Goal: Information Seeking & Learning: Learn about a topic

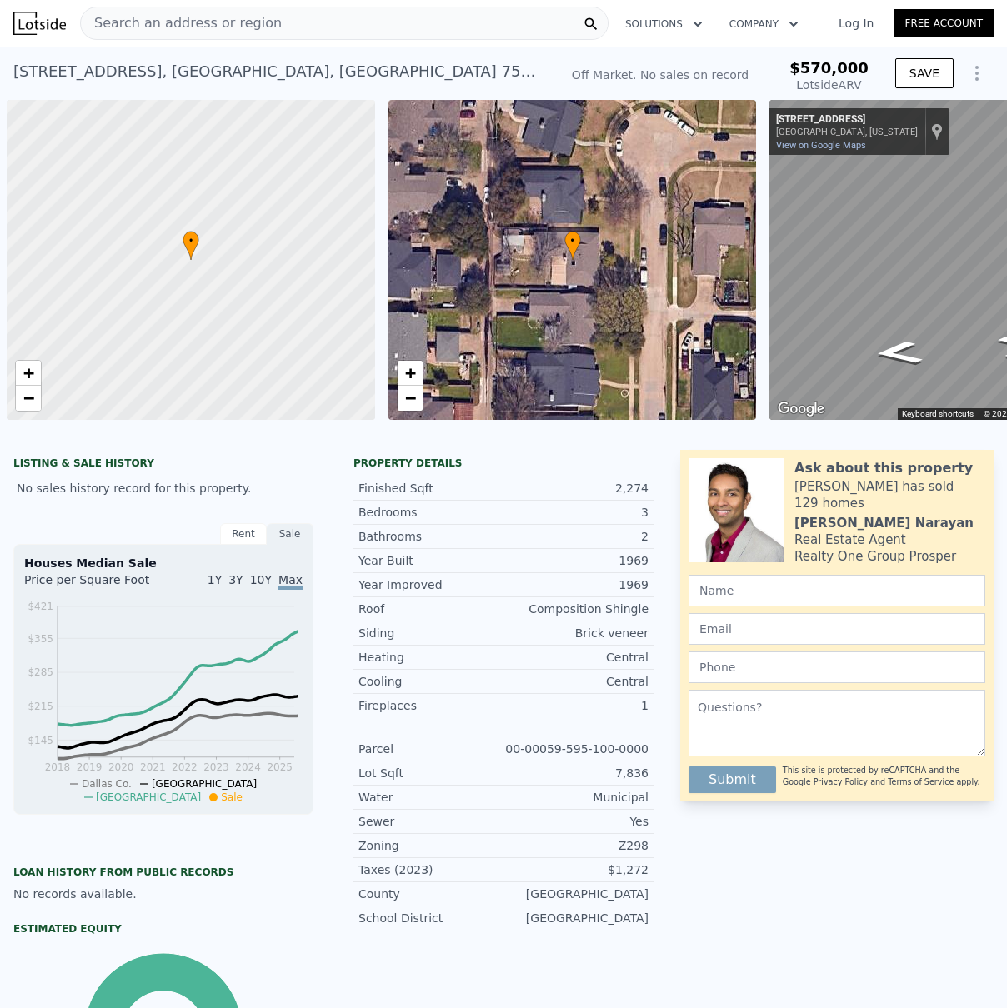
scroll to position [0, 7]
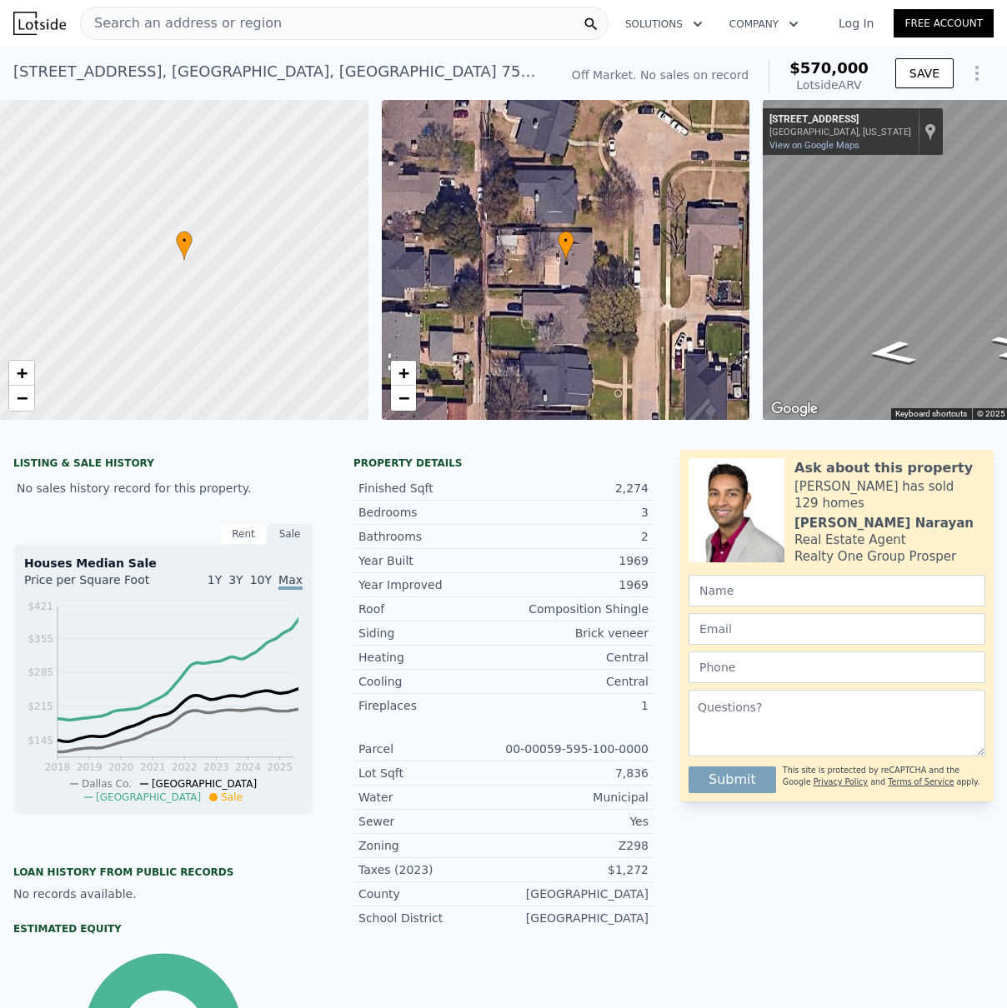
click at [188, 25] on span "Search an address or region" at bounding box center [181, 23] width 201 height 20
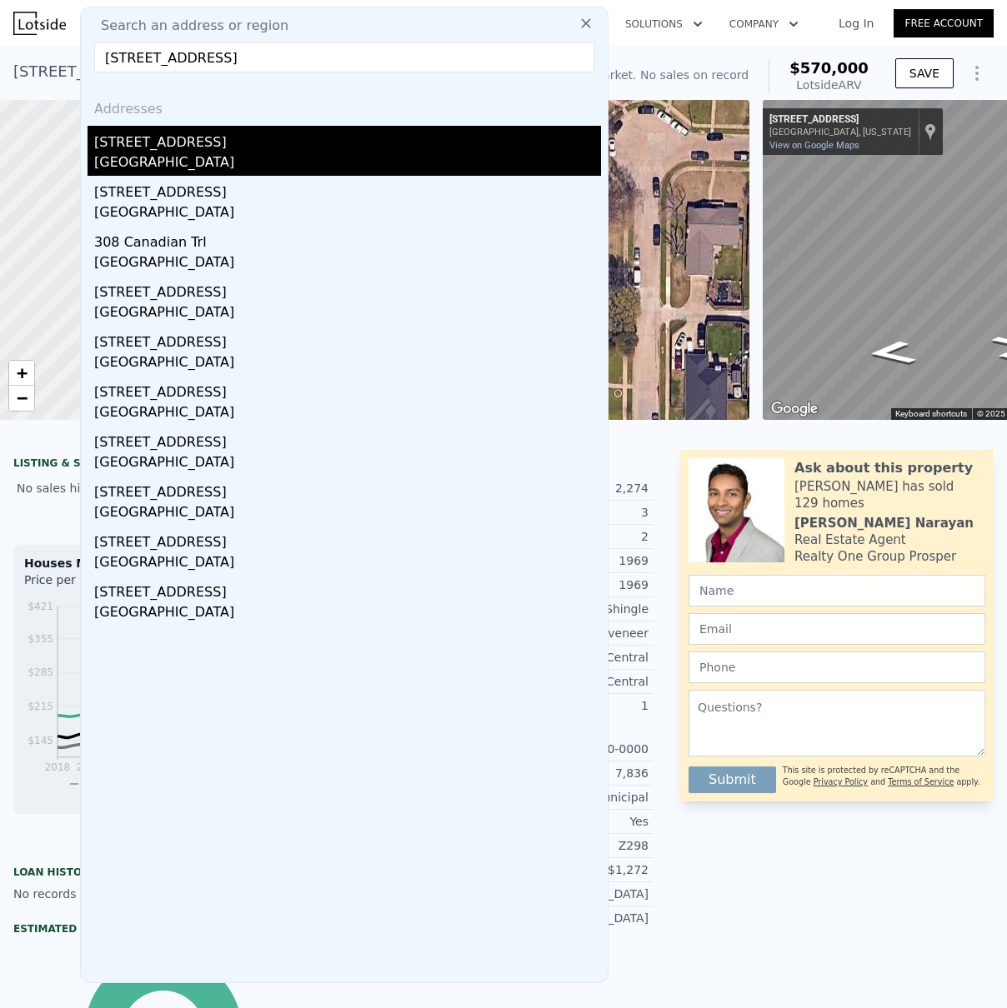
type input "[STREET_ADDRESS]"
click at [134, 145] on div "[STREET_ADDRESS]" at bounding box center [347, 139] width 507 height 27
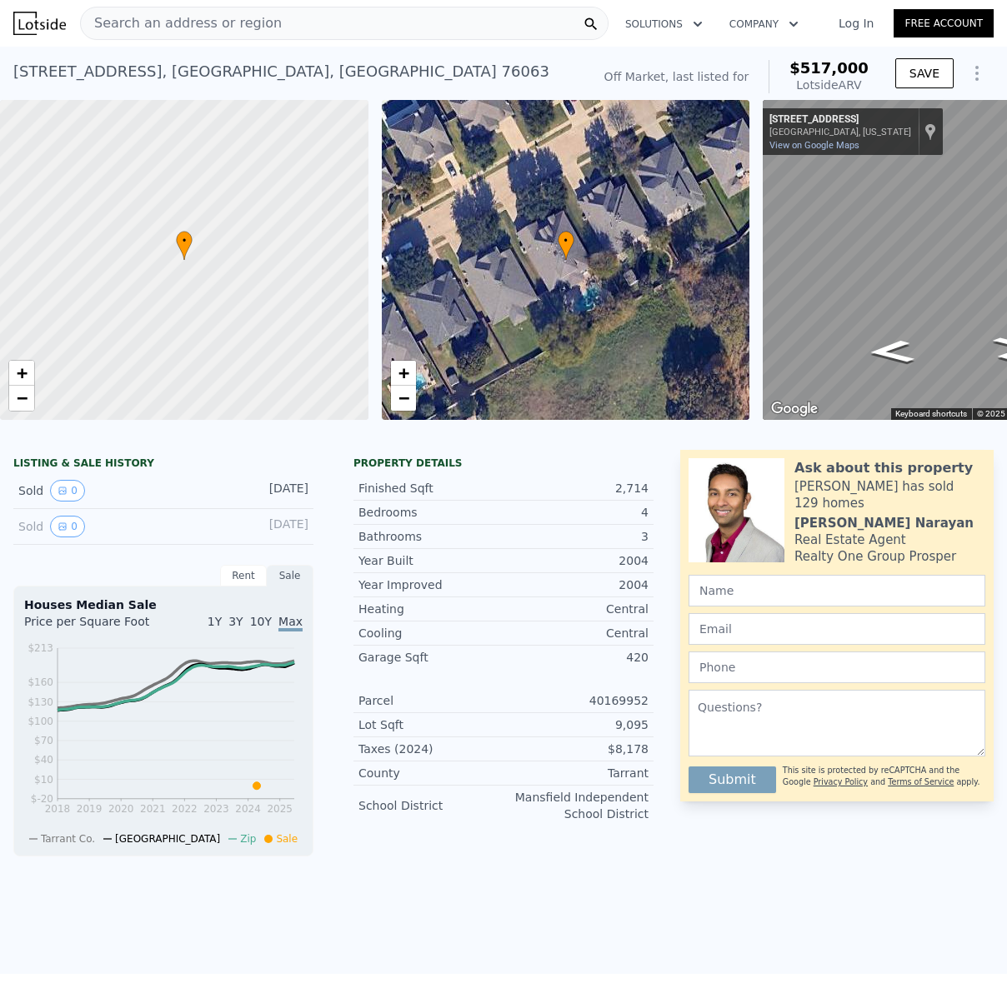
click at [553, 308] on div "• + −" at bounding box center [566, 260] width 368 height 320
click at [411, 373] on link "+" at bounding box center [403, 373] width 25 height 25
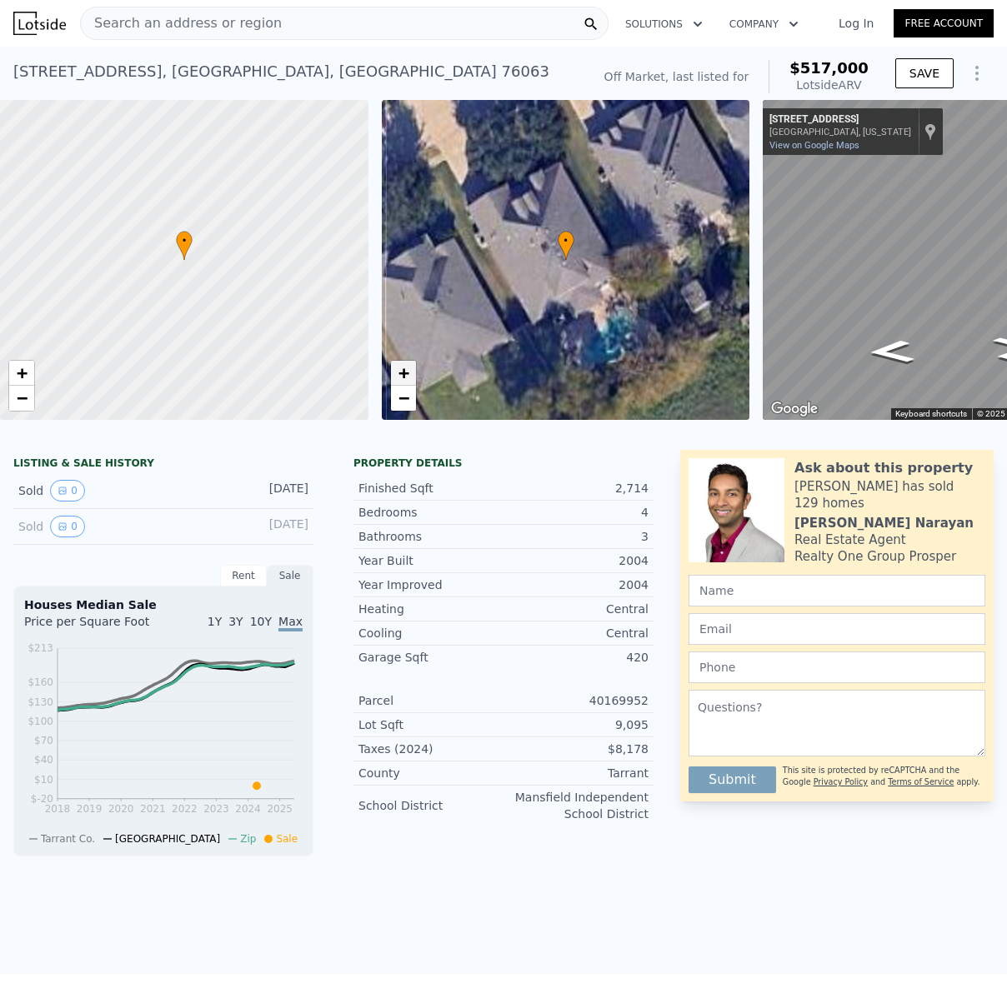
click at [411, 373] on link "+" at bounding box center [403, 373] width 25 height 25
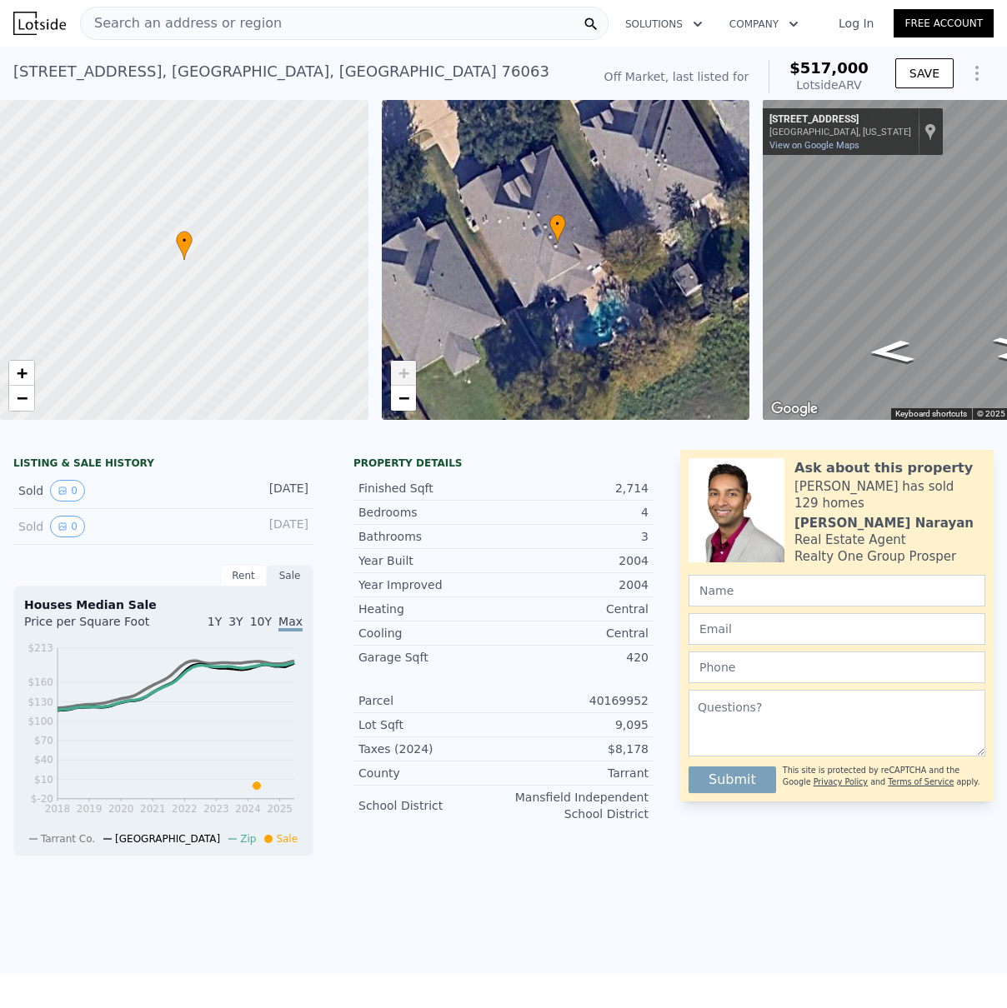
drag, startPoint x: 625, startPoint y: 360, endPoint x: 617, endPoint y: 343, distance: 18.6
click at [617, 343] on div "• + −" at bounding box center [566, 260] width 368 height 320
click at [406, 398] on span "−" at bounding box center [403, 398] width 11 height 21
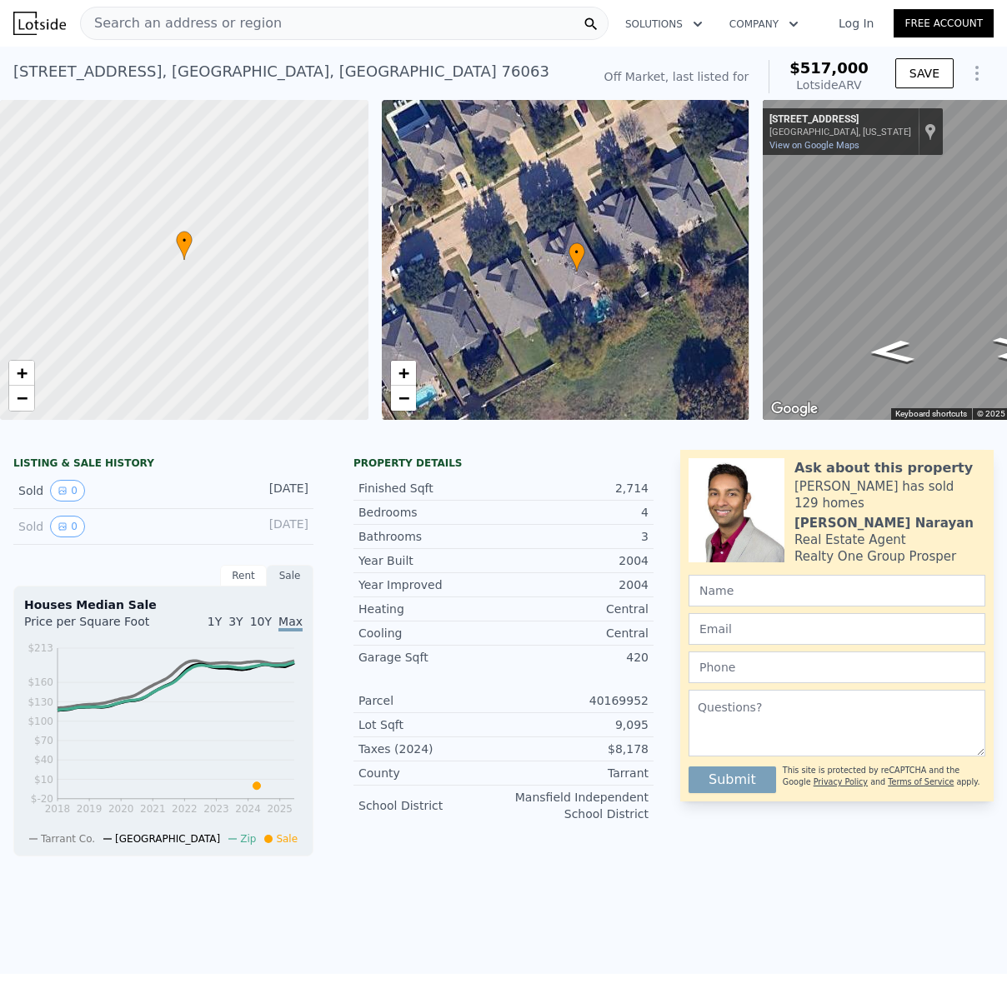
drag, startPoint x: 581, startPoint y: 329, endPoint x: 596, endPoint y: 349, distance: 25.0
click at [596, 349] on div "• + −" at bounding box center [566, 260] width 368 height 320
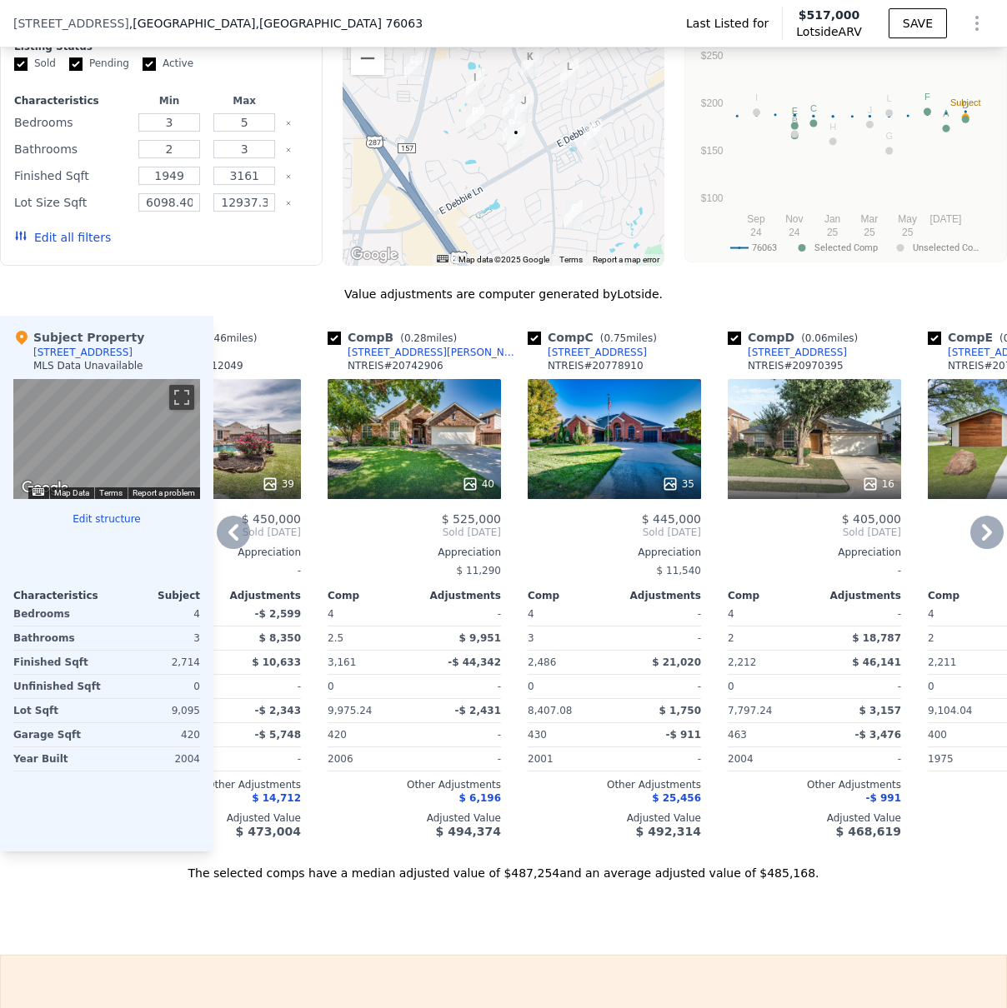
scroll to position [1133, 0]
click at [236, 543] on icon at bounding box center [233, 533] width 33 height 33
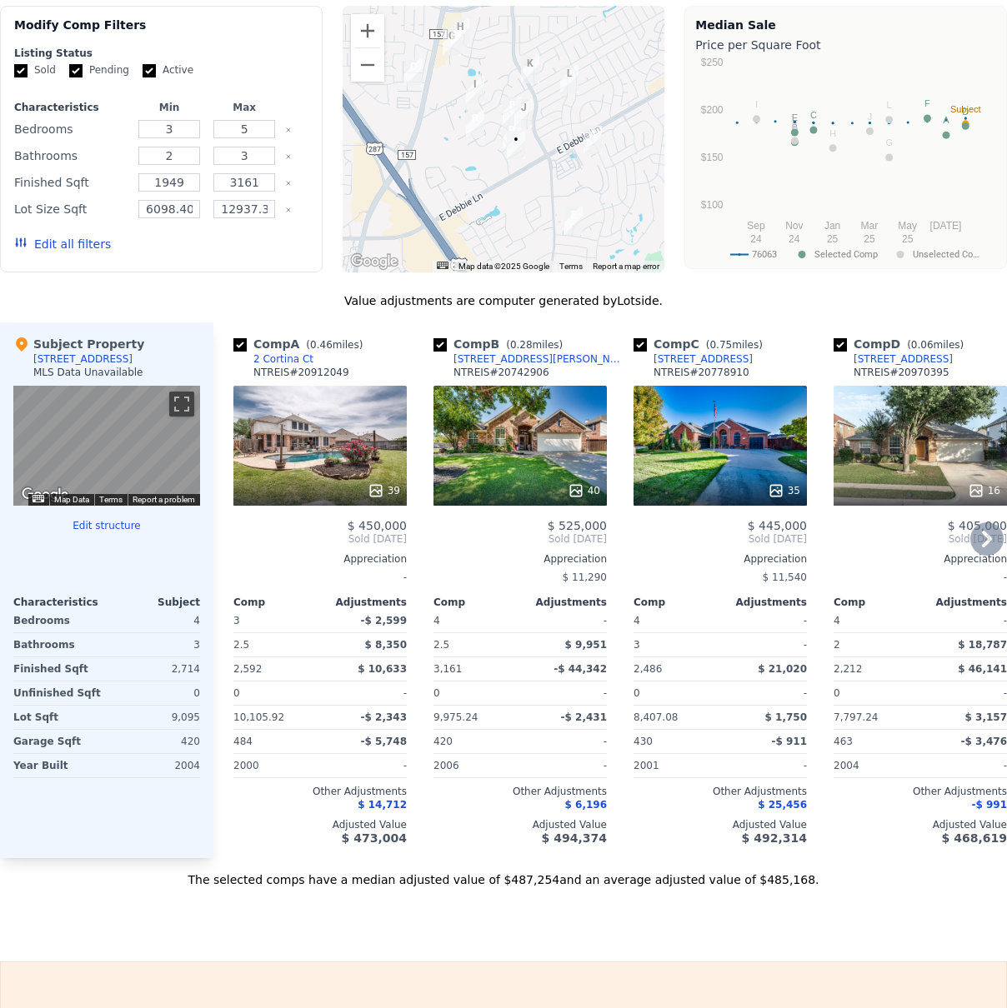
scroll to position [0, 0]
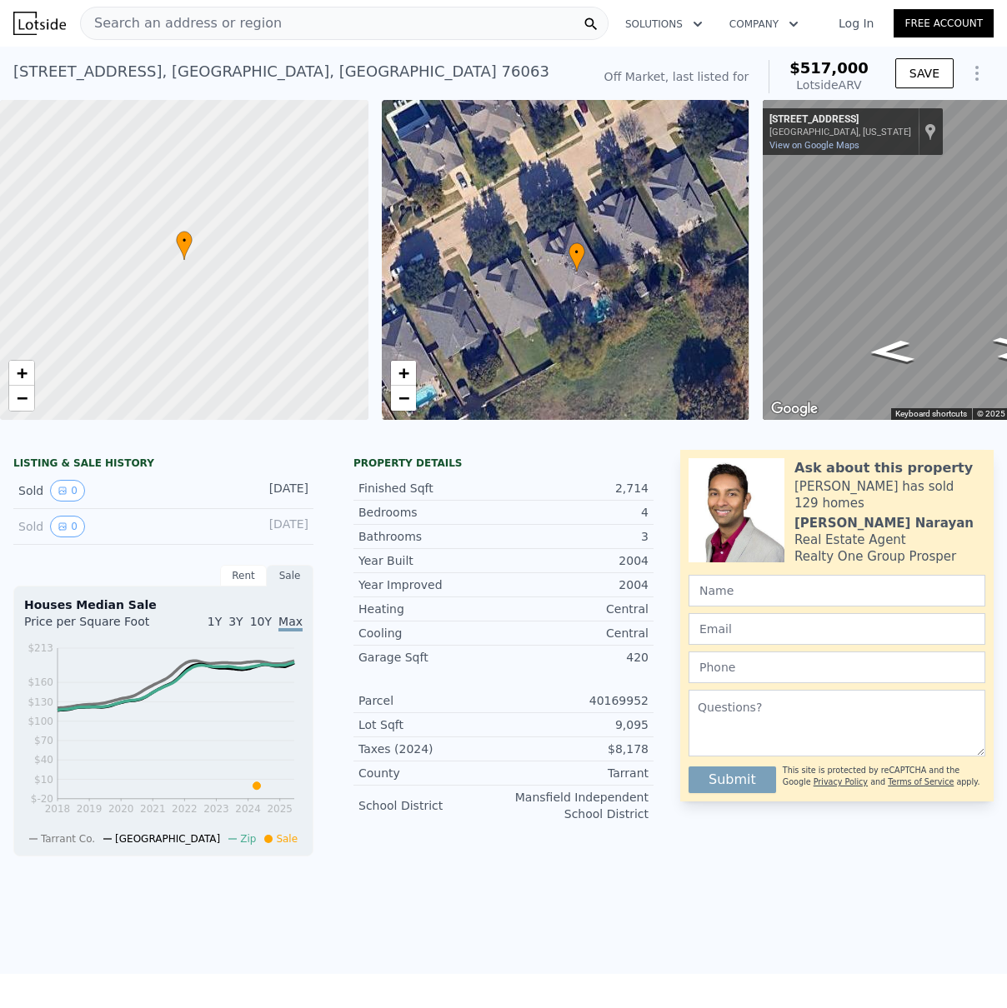
click at [160, 24] on span "Search an address or region" at bounding box center [181, 23] width 201 height 20
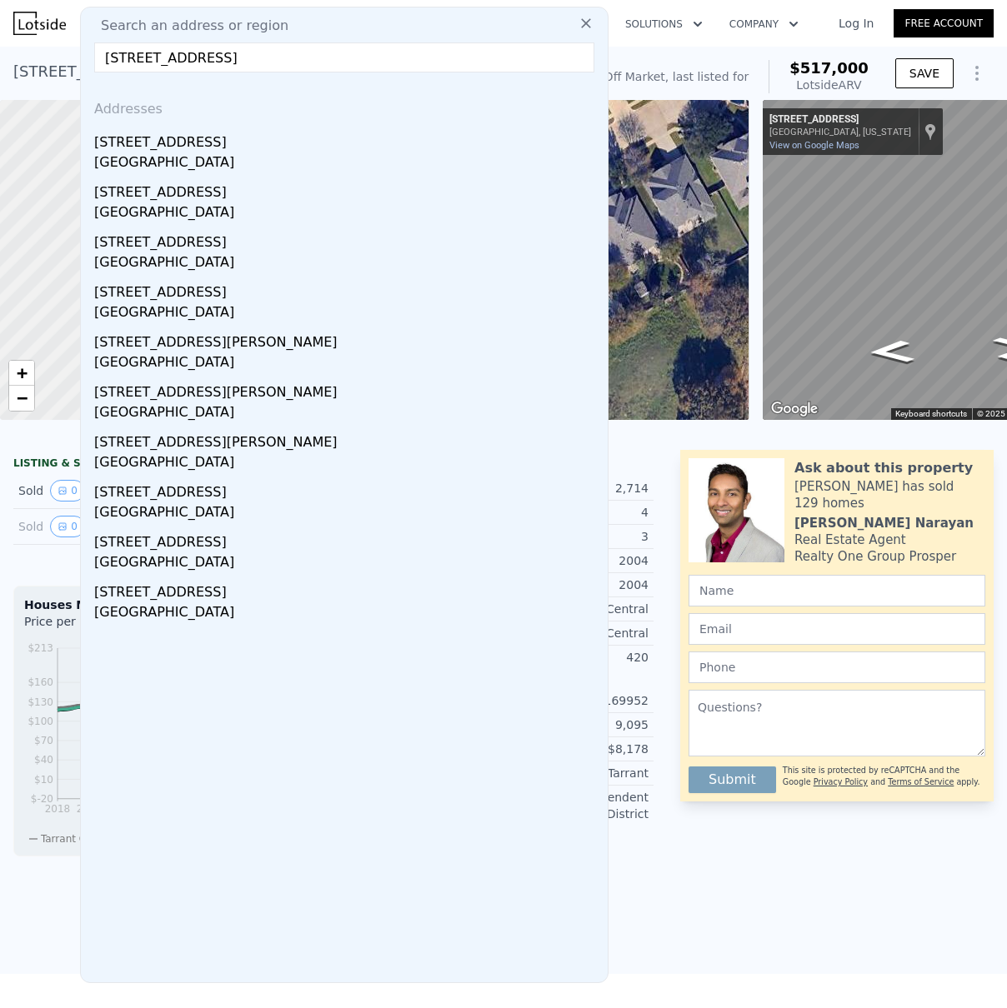
type input "[STREET_ADDRESS]"
click at [158, 135] on div "[STREET_ADDRESS]" at bounding box center [347, 139] width 507 height 27
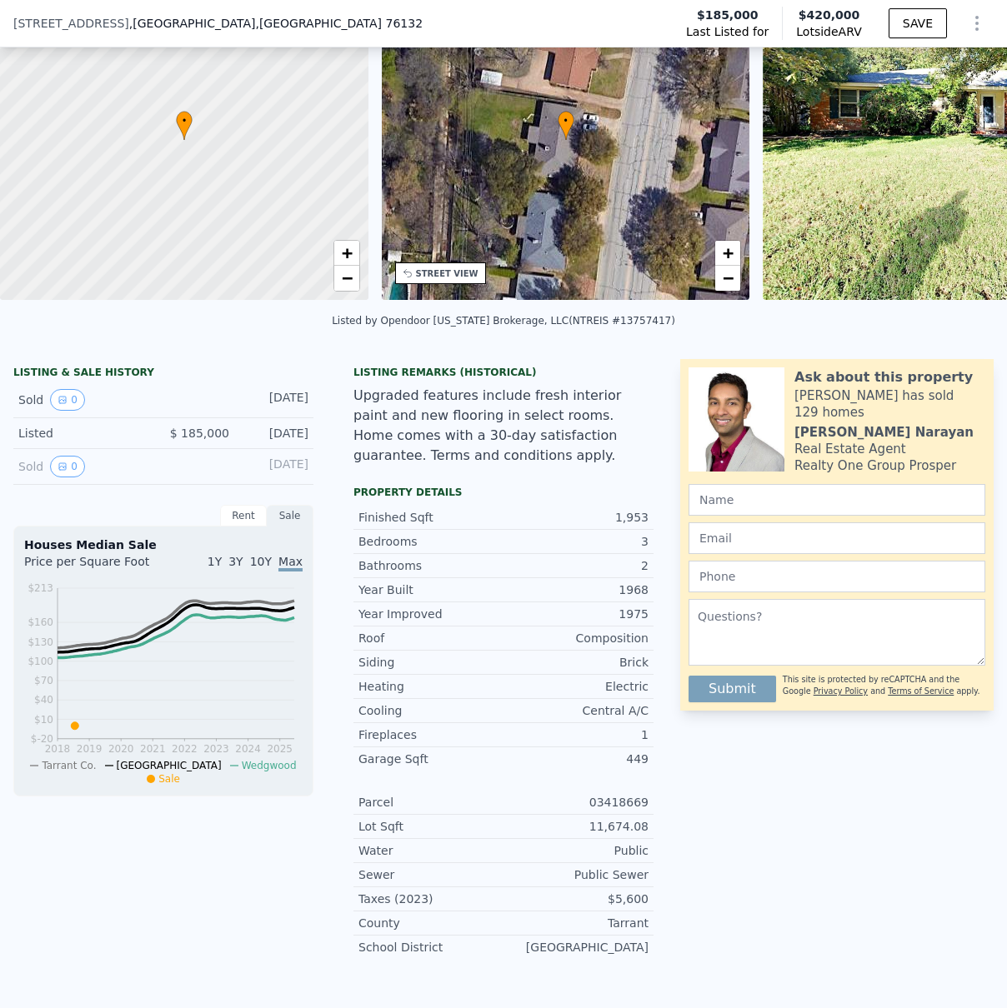
scroll to position [1403, 0]
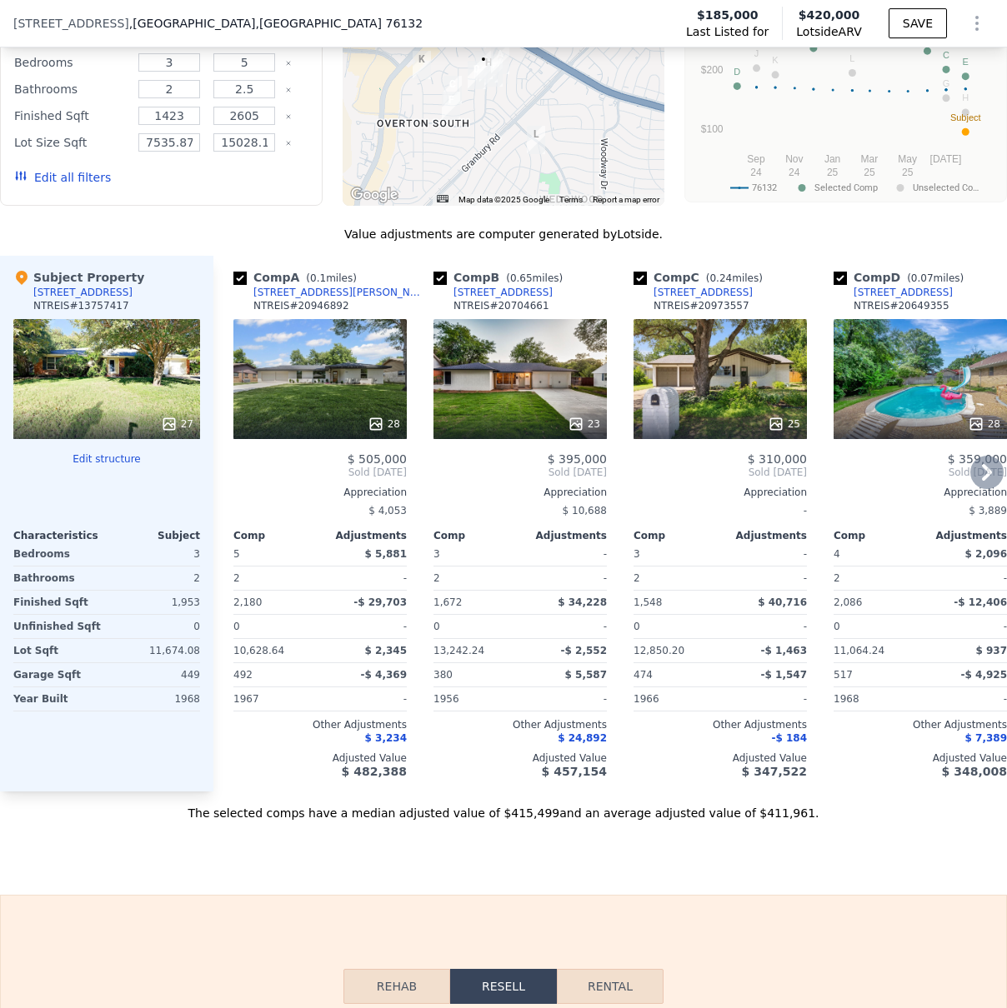
click at [304, 408] on div "28" at bounding box center [319, 379] width 173 height 120
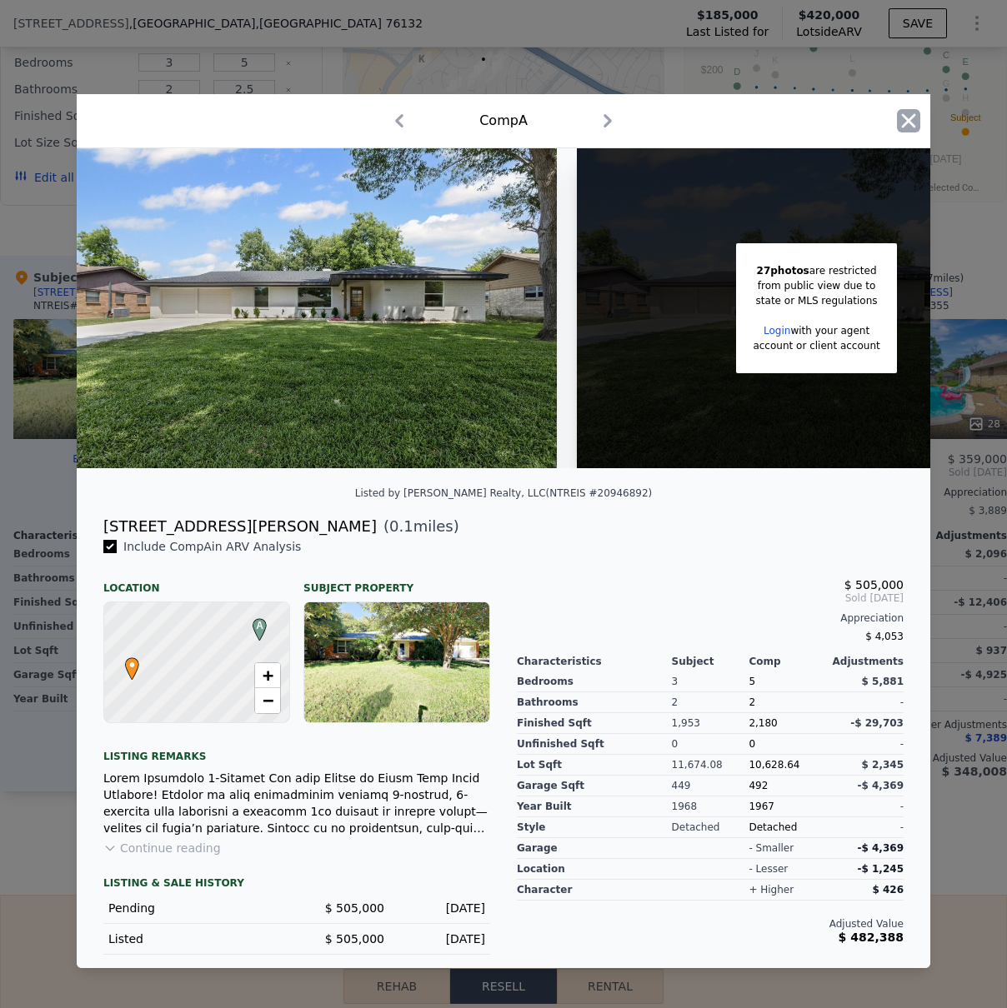
click at [908, 112] on icon "button" at bounding box center [908, 120] width 23 height 23
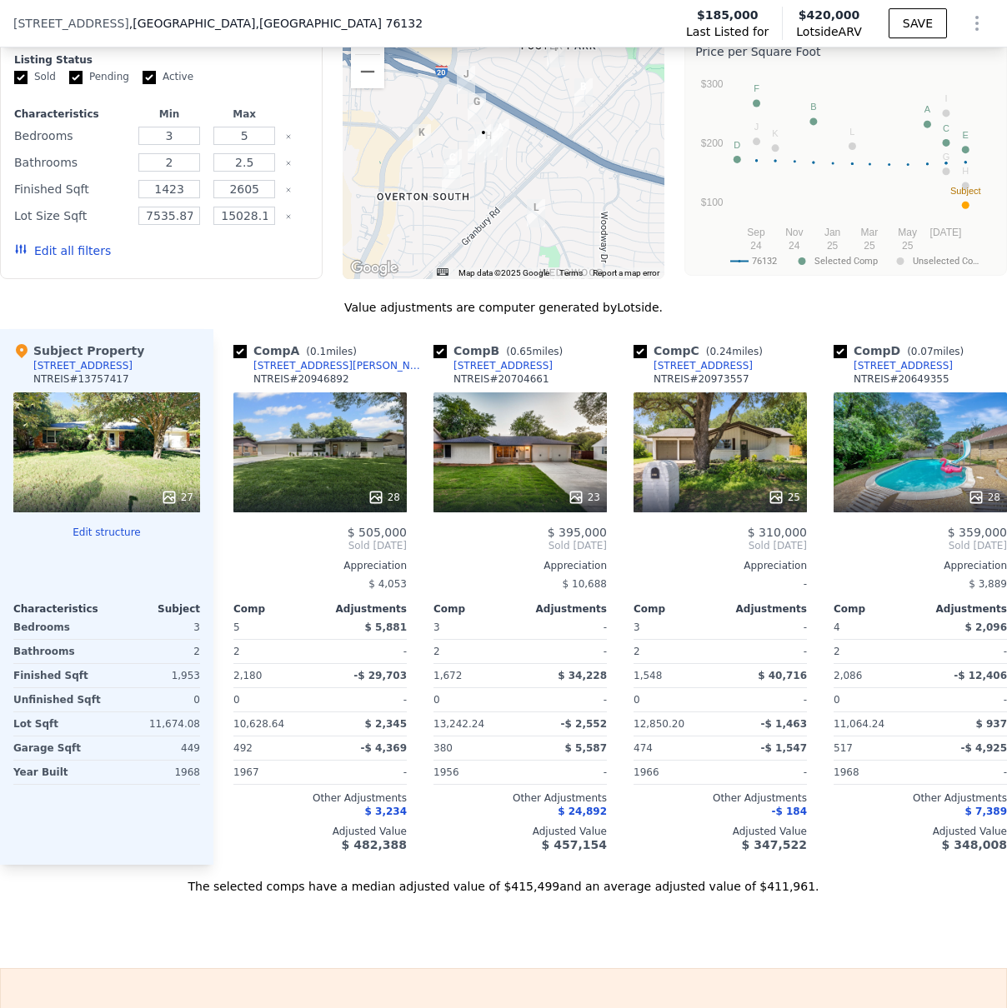
scroll to position [1279, 0]
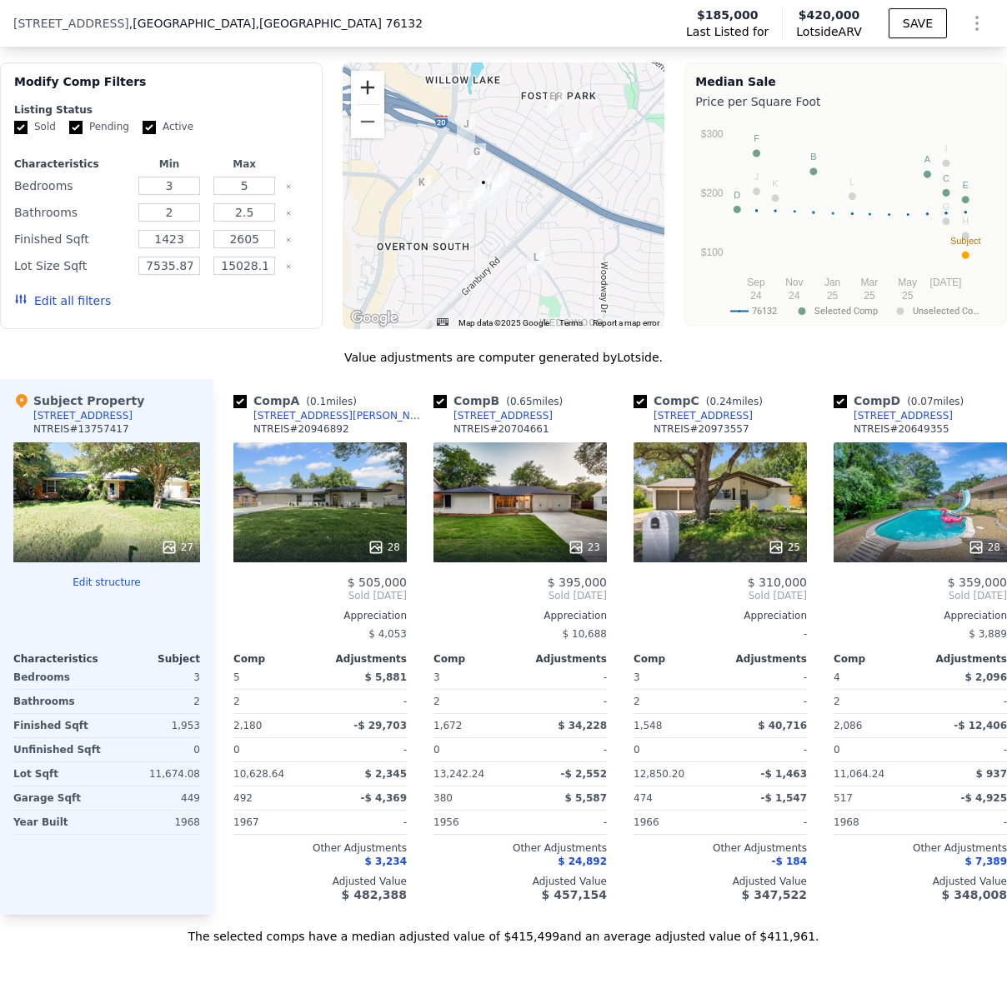
click at [363, 104] on button "Zoom in" at bounding box center [367, 87] width 33 height 33
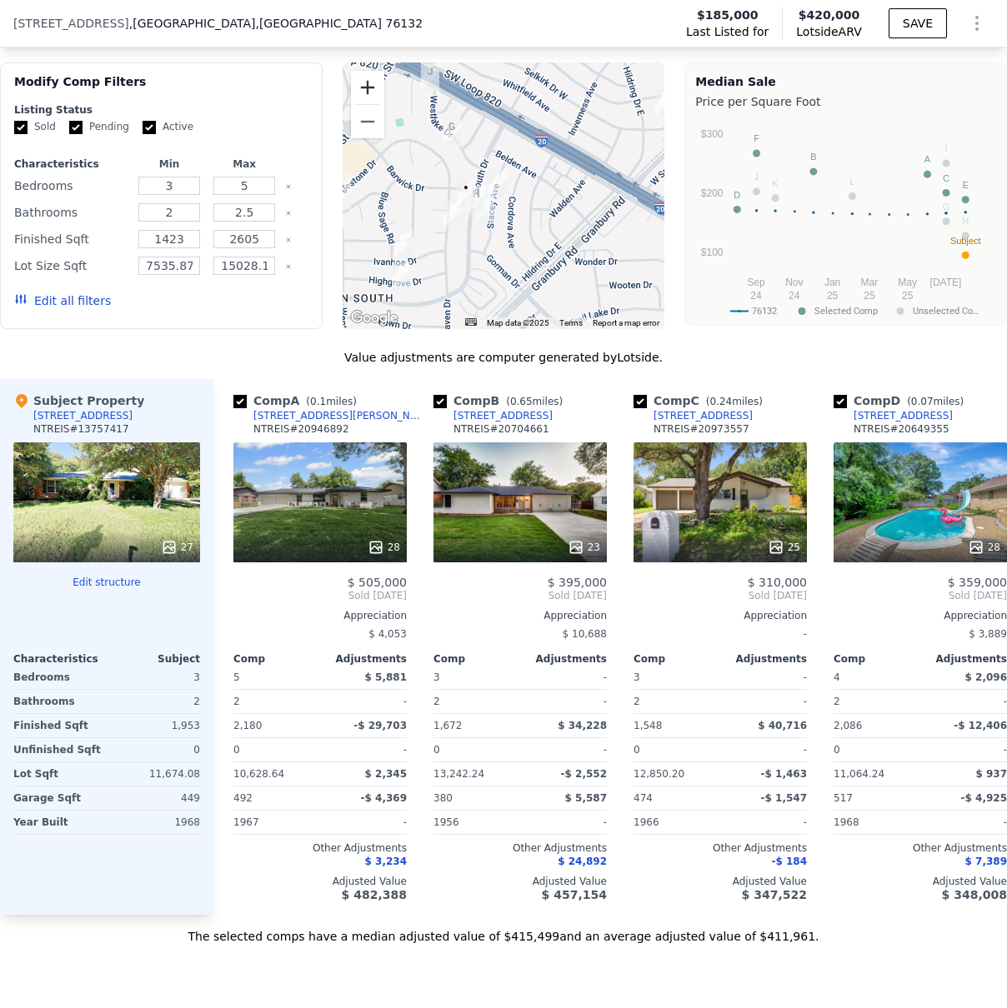
click at [363, 104] on button "Zoom in" at bounding box center [367, 87] width 33 height 33
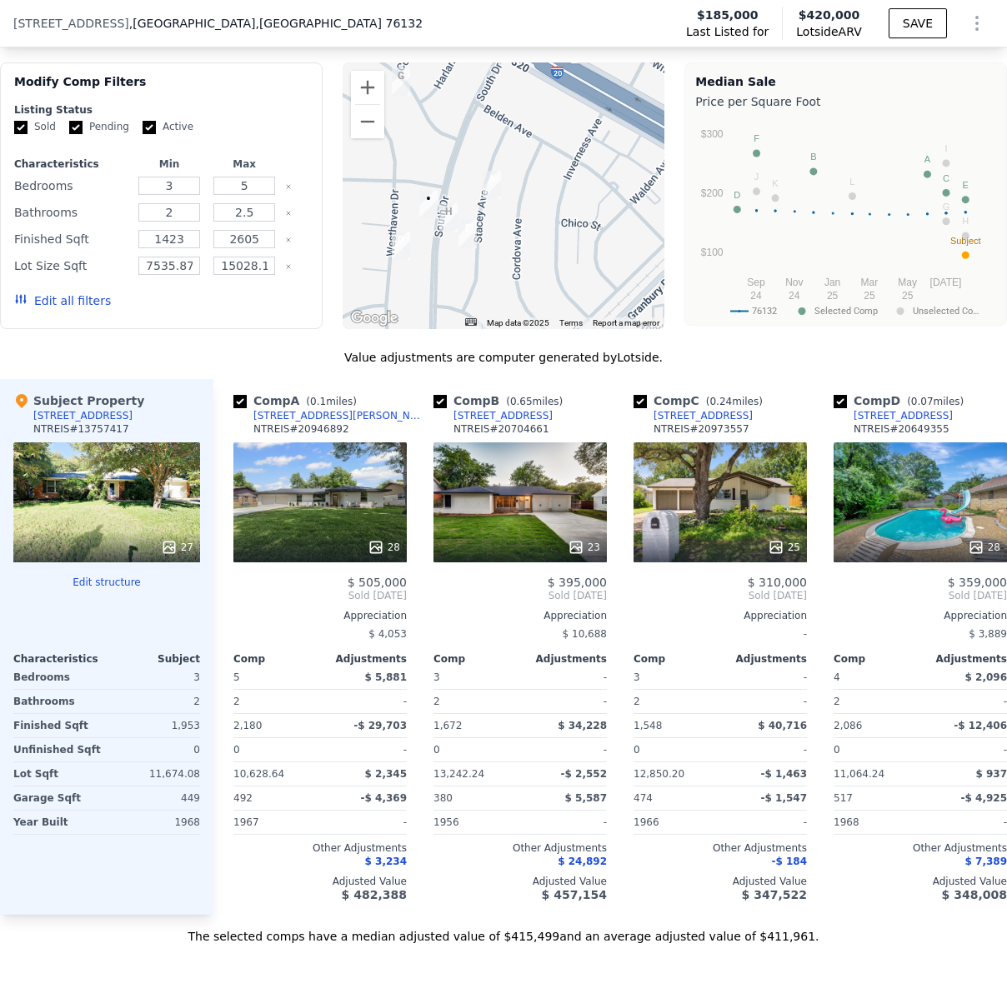
scroll to position [0, 0]
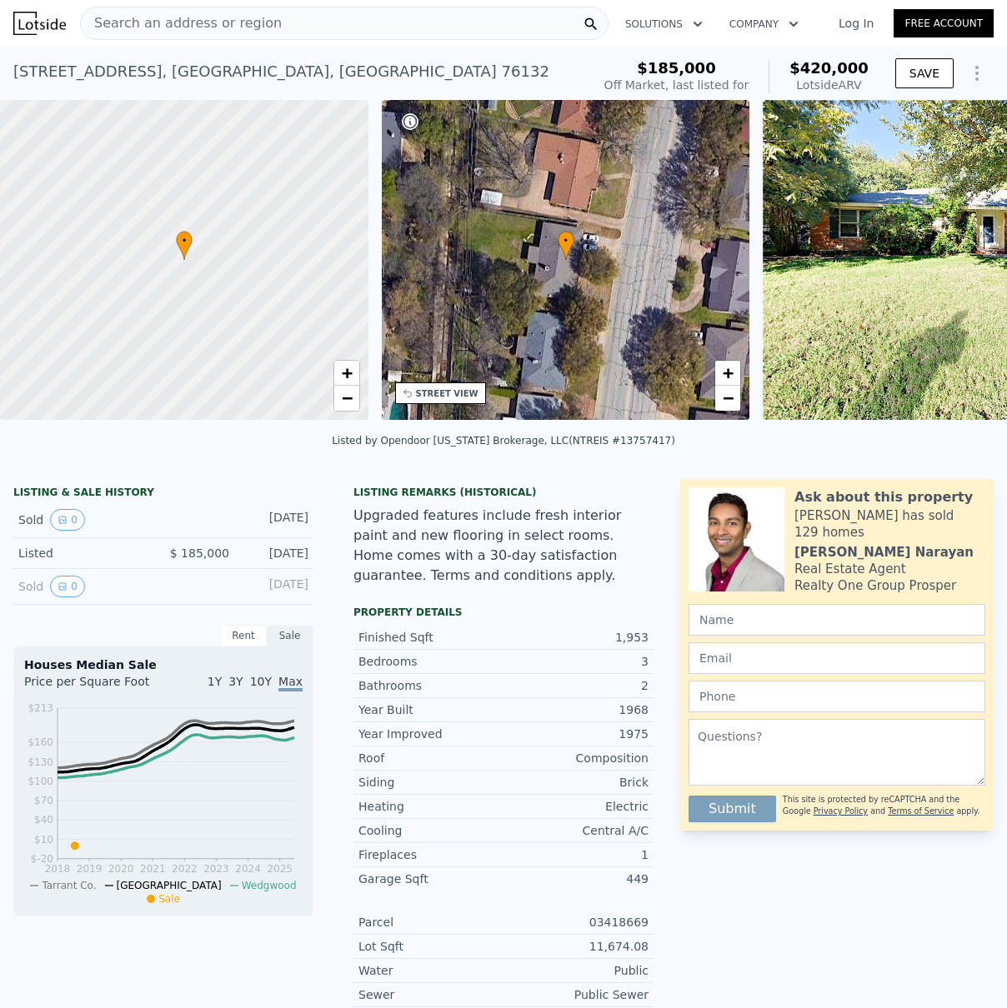
click at [849, 262] on img at bounding box center [976, 260] width 427 height 320
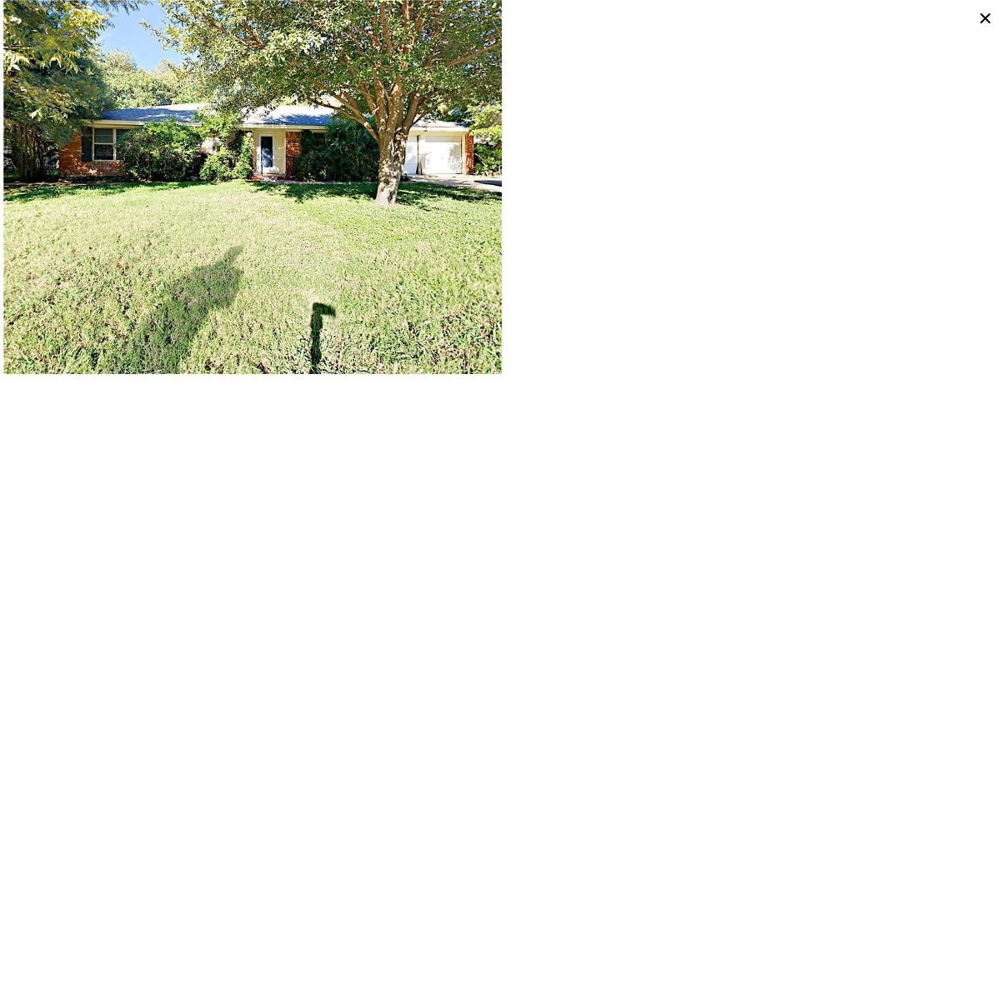
click at [753, 286] on div at bounding box center [753, 187] width 500 height 374
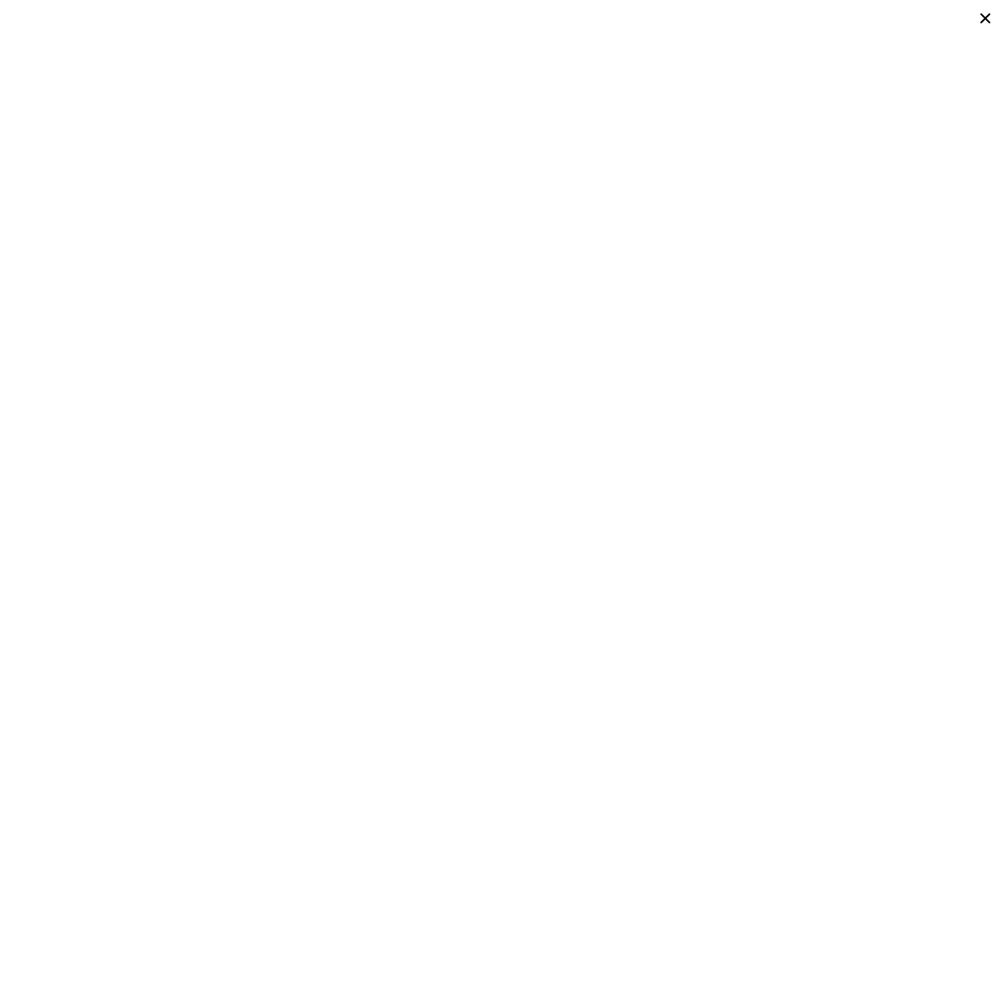
type input "3"
type input "1949"
type input "3161"
type input "6098.400000000001"
type input "12937.32"
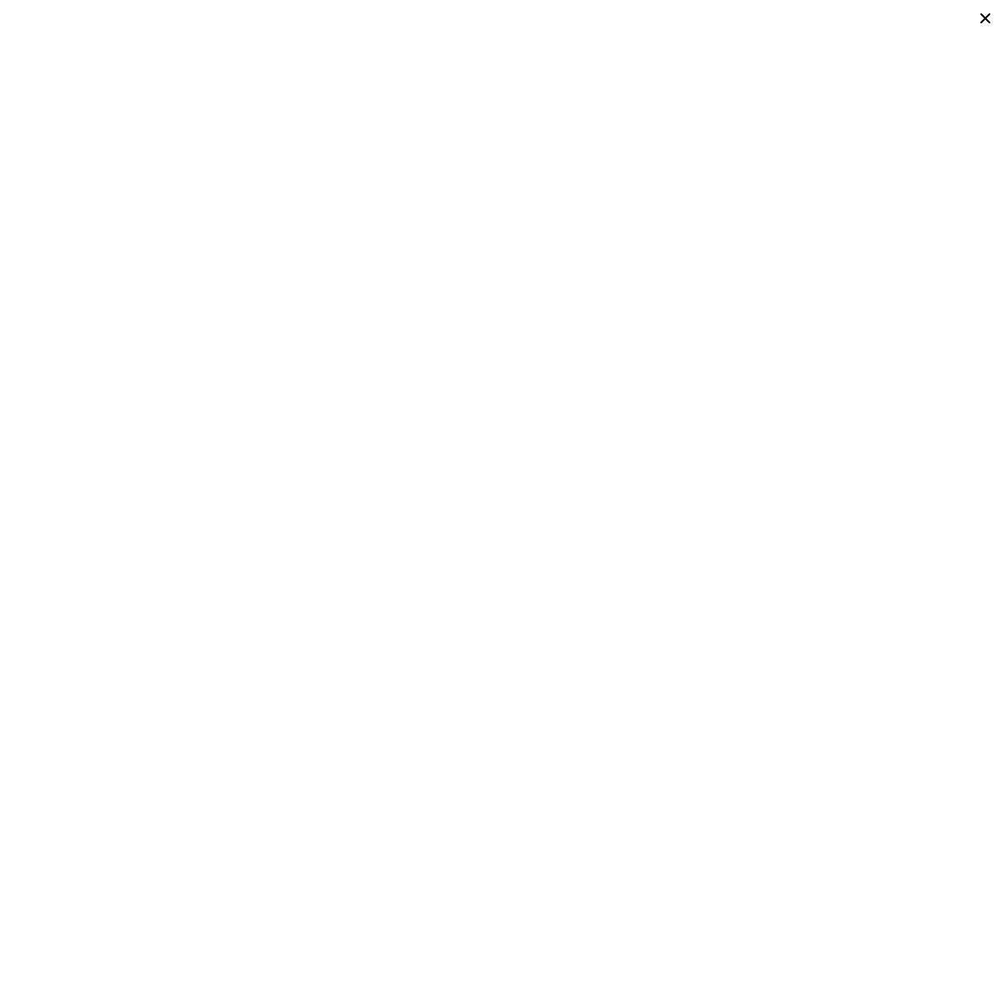
type input "$ 517,000"
type input "4"
type input "-$ 44,279"
type input "4"
type input "3.5"
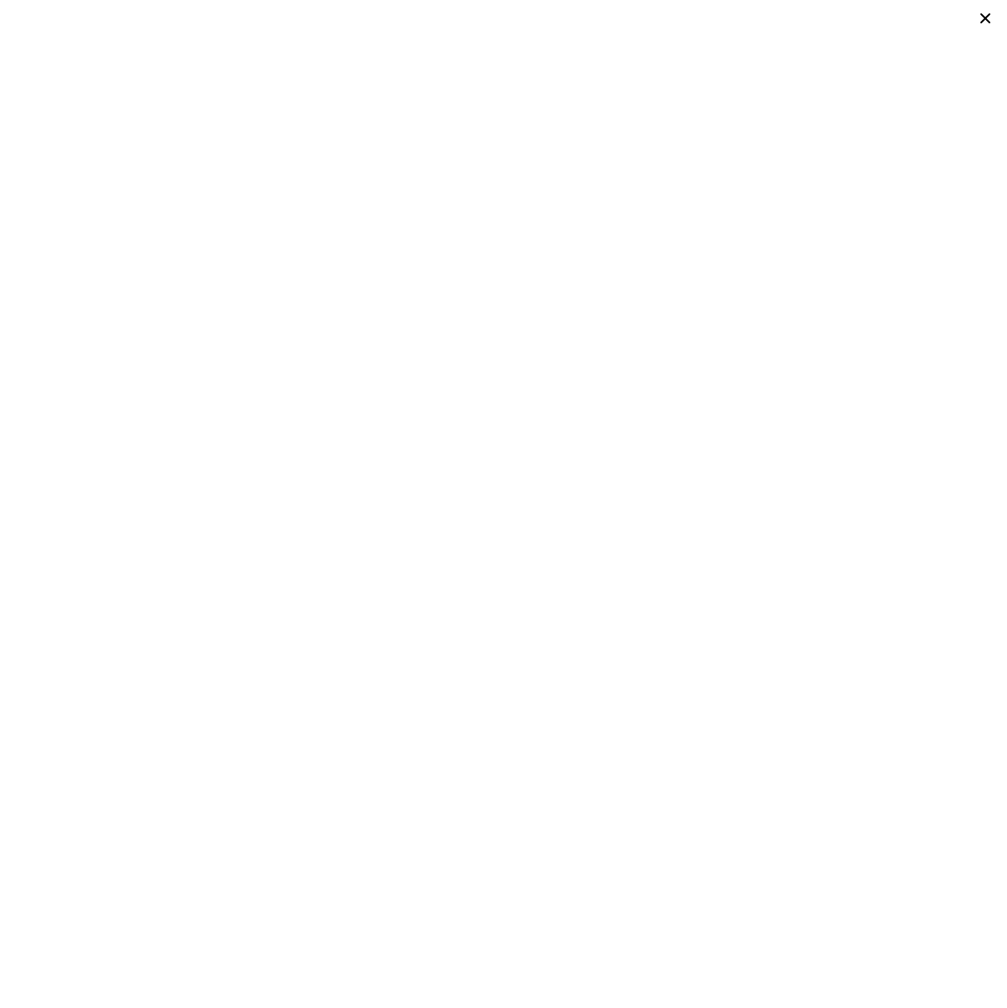
type input "1815"
type input "2569"
type input "7666.5599999999995"
type input "11064.24"
type input "$ 570,000"
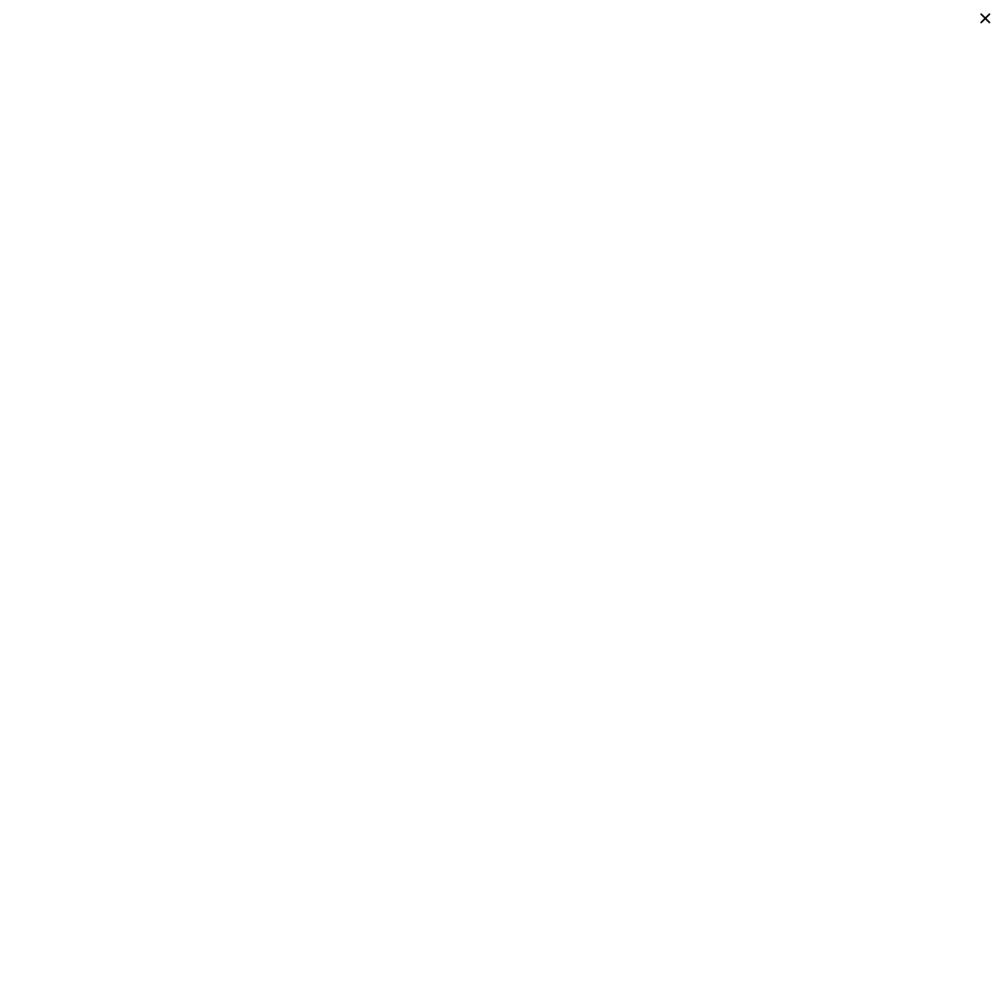
type input "5"
type input "$ 30,003"
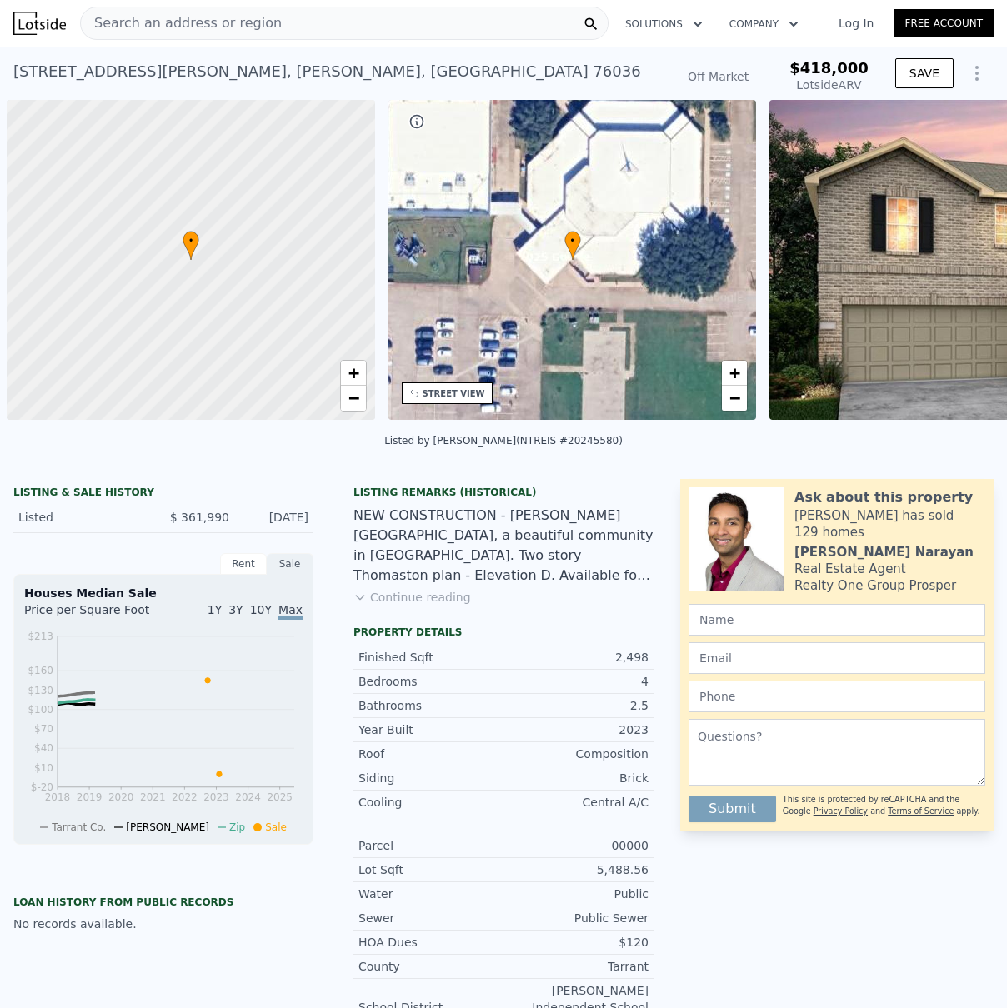
scroll to position [0, 7]
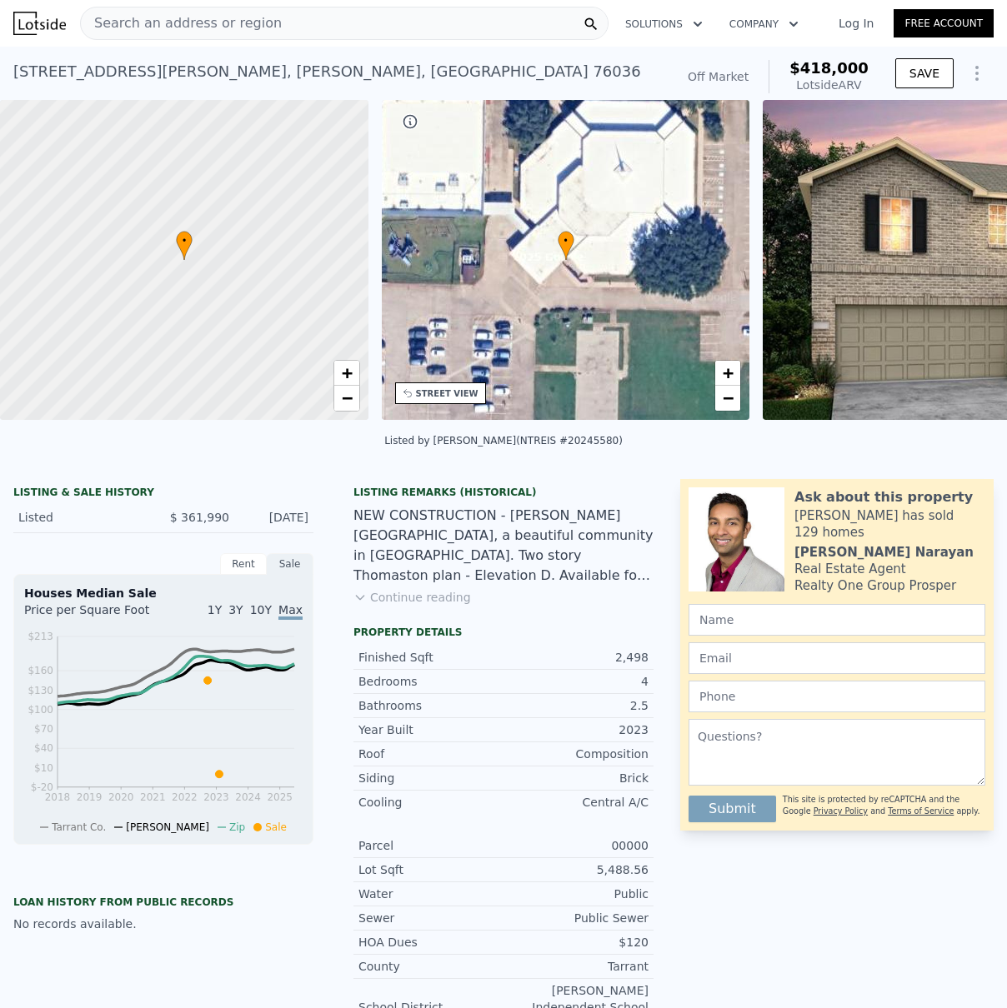
type input "4"
type input "3.5"
type input "1800"
type input "2715"
type input "5998.2119999999995"
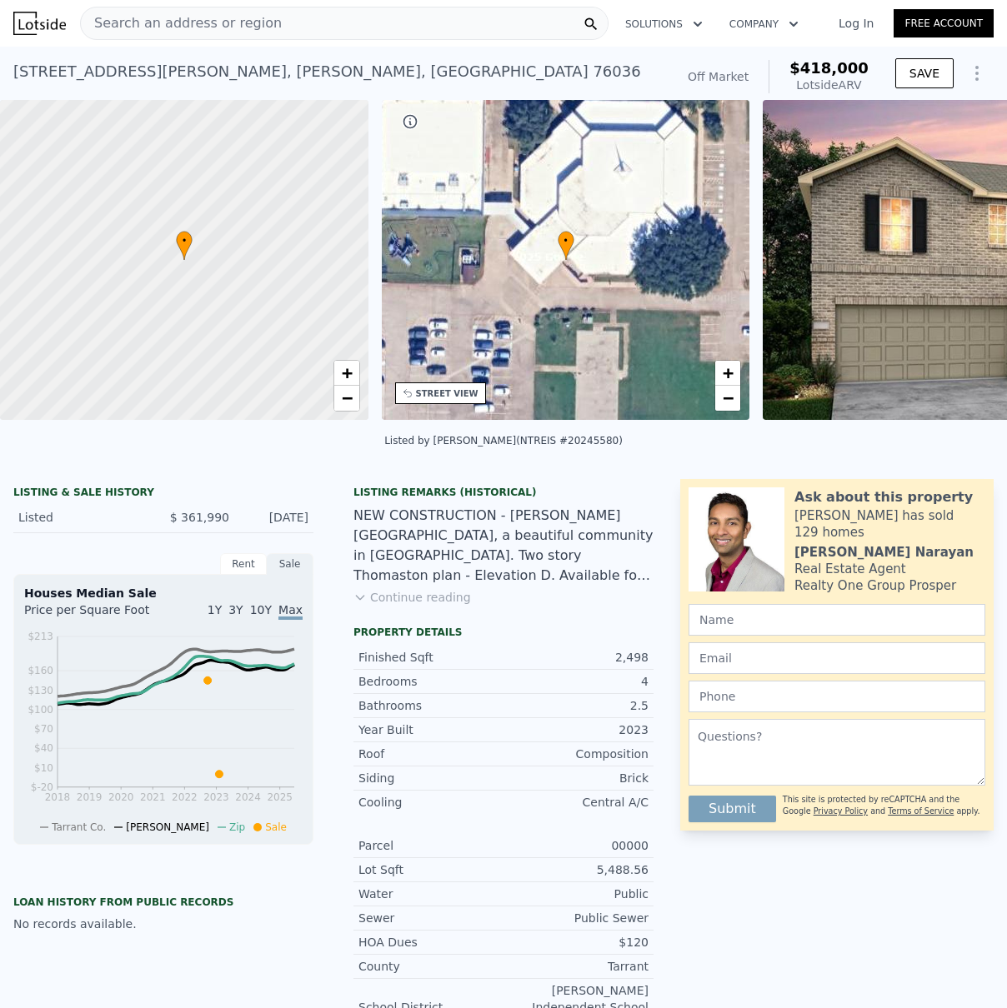
type input "$ 414,000"
type input "$ 7,045"
